Goal: Communication & Community: Connect with others

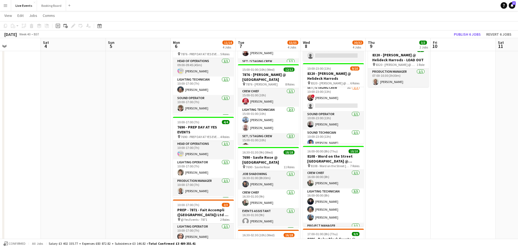
scroll to position [86, 0]
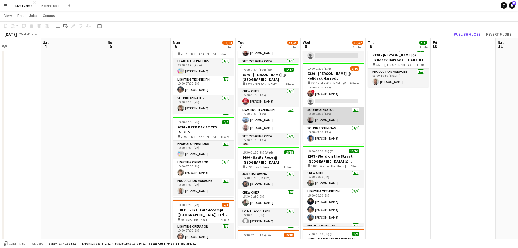
click at [328, 119] on app-card-role "Sound Operator [DATE] 10:00-23:00 (13h) [PERSON_NAME]" at bounding box center [333, 116] width 61 height 18
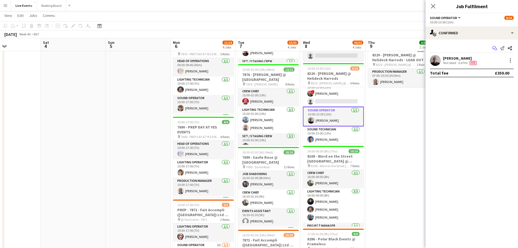
click at [492, 47] on icon "Start chat" at bounding box center [494, 48] width 4 height 4
click at [494, 49] on icon "Start chat" at bounding box center [494, 48] width 4 height 4
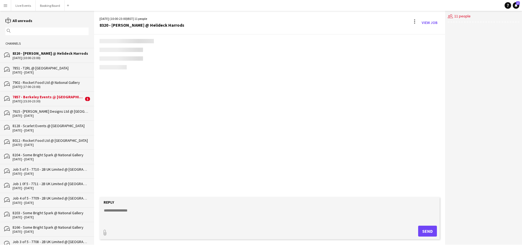
click at [513, 61] on div "users2 11 people" at bounding box center [483, 127] width 77 height 233
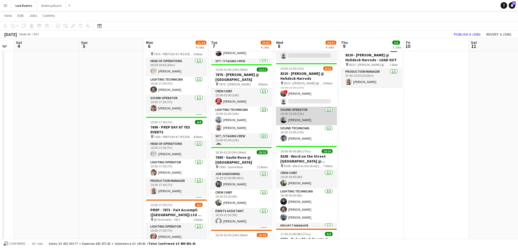
scroll to position [109, 0]
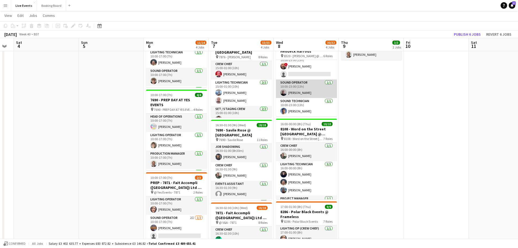
click at [309, 89] on app-card-role "Sound Operator [DATE] 10:00-23:00 (13h) [PERSON_NAME]" at bounding box center [306, 88] width 61 height 18
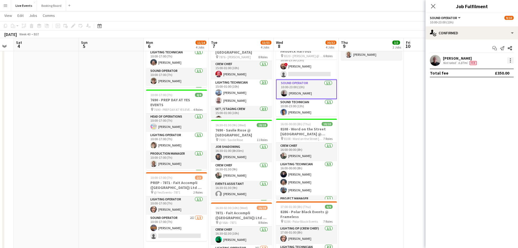
click at [510, 61] on div at bounding box center [510, 60] width 1 height 1
click at [510, 61] on div at bounding box center [259, 124] width 518 height 248
click at [439, 59] on app-user-avatar at bounding box center [435, 60] width 11 height 11
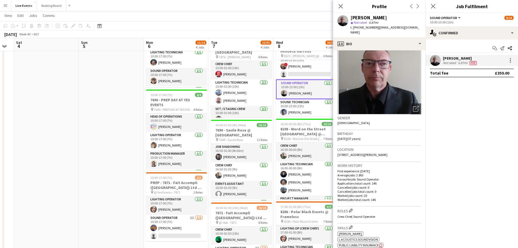
scroll to position [0, 0]
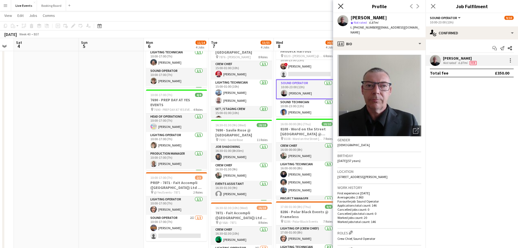
click at [341, 5] on icon "Close pop-in" at bounding box center [340, 6] width 5 height 5
